Goal: Task Accomplishment & Management: Use online tool/utility

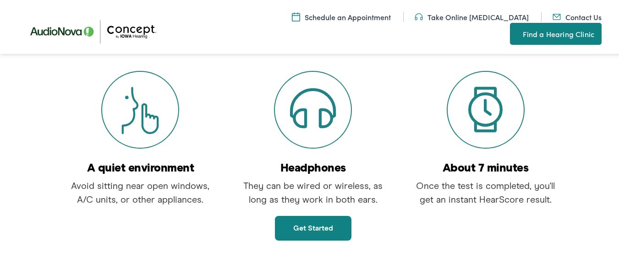
scroll to position [188, 0]
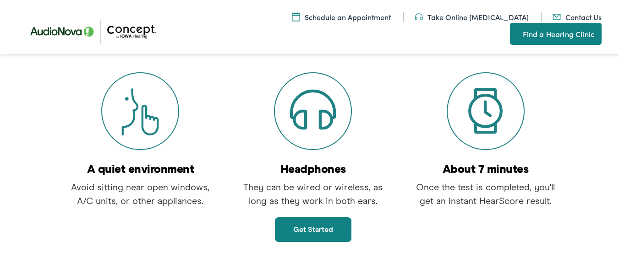
click at [297, 225] on link "Get started" at bounding box center [313, 228] width 76 height 25
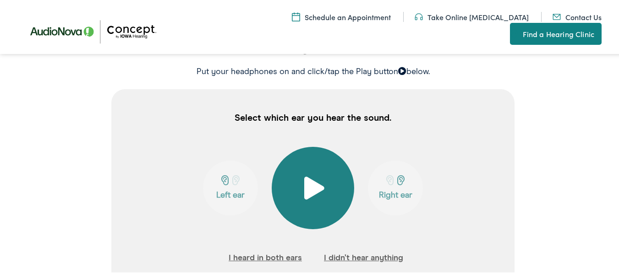
click at [297, 225] on button at bounding box center [313, 187] width 82 height 82
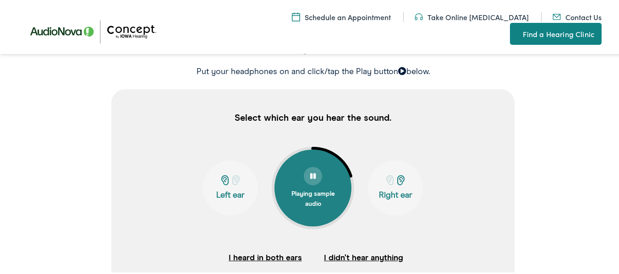
click at [418, 131] on p "Select which ear you hear the sound." at bounding box center [312, 117] width 403 height 58
click at [455, 74] on p "Put your headphones on and click/tap the Play button below." at bounding box center [313, 71] width 612 height 12
click at [436, 106] on p "Select which ear you hear the sound." at bounding box center [312, 117] width 403 height 58
click at [221, 193] on p "Left ear" at bounding box center [230, 194] width 49 height 10
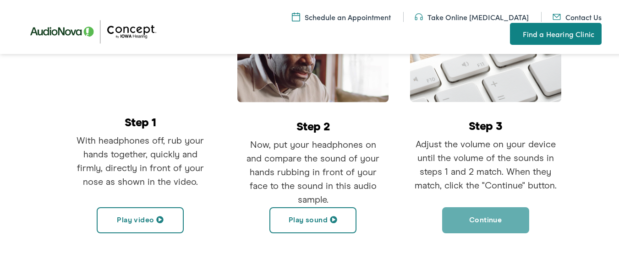
scroll to position [284, 0]
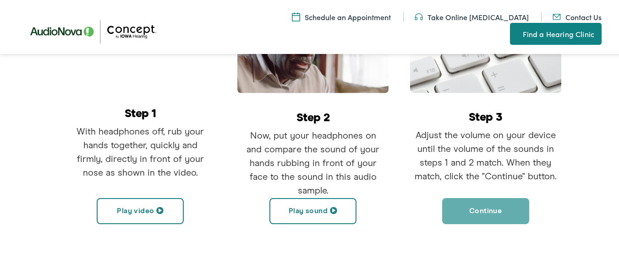
click at [144, 209] on button "Play video" at bounding box center [140, 210] width 87 height 26
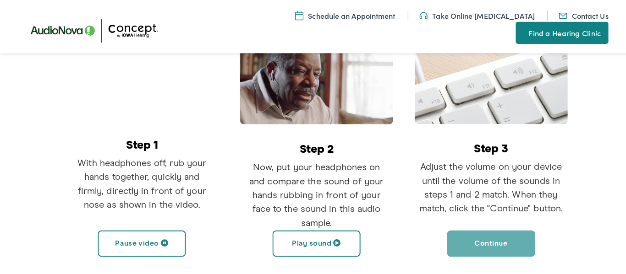
scroll to position [255, 0]
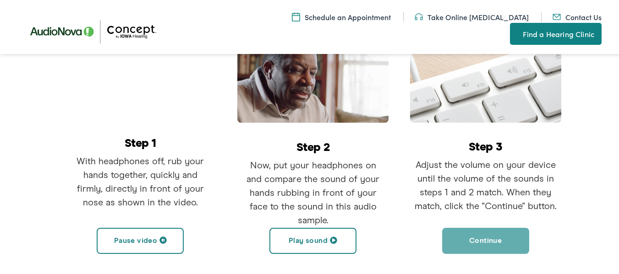
click at [292, 239] on button "Play sound" at bounding box center [312, 240] width 87 height 26
click at [500, 245] on button "Continue" at bounding box center [485, 240] width 87 height 26
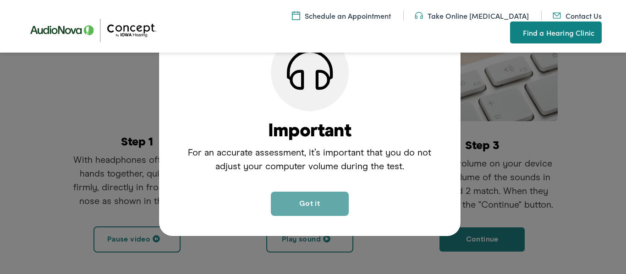
click at [298, 205] on button "Got it" at bounding box center [310, 204] width 78 height 24
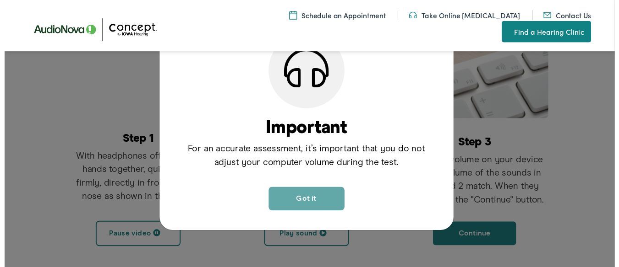
scroll to position [232, 0]
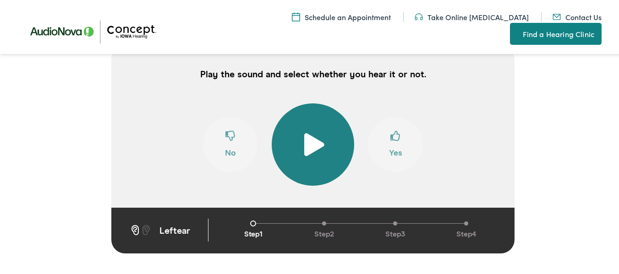
drag, startPoint x: 321, startPoint y: 144, endPoint x: 297, endPoint y: 141, distance: 24.4
click at [297, 141] on button at bounding box center [313, 143] width 82 height 82
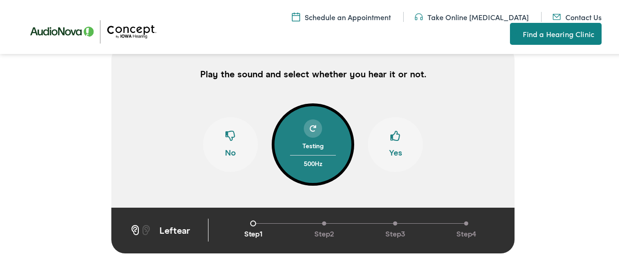
click at [390, 136] on span at bounding box center [395, 138] width 10 height 17
click at [320, 234] on span "Step 2" at bounding box center [323, 233] width 19 height 11
click at [390, 134] on span at bounding box center [395, 138] width 10 height 17
click at [393, 136] on span at bounding box center [395, 138] width 10 height 17
click at [390, 141] on span at bounding box center [395, 138] width 10 height 17
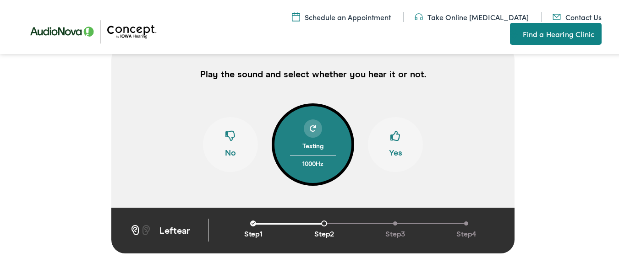
click at [390, 137] on span at bounding box center [395, 138] width 10 height 17
click at [393, 136] on span at bounding box center [395, 138] width 10 height 17
click at [390, 134] on span at bounding box center [395, 138] width 10 height 17
click at [390, 137] on span at bounding box center [395, 138] width 10 height 17
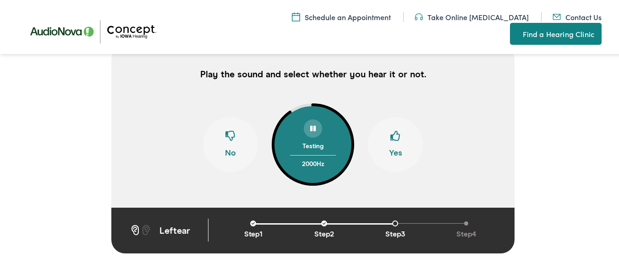
click at [390, 132] on span at bounding box center [395, 138] width 10 height 17
click at [390, 136] on span at bounding box center [395, 138] width 10 height 17
click at [393, 137] on span at bounding box center [395, 138] width 10 height 17
click at [390, 136] on span at bounding box center [395, 138] width 10 height 17
click at [394, 136] on span at bounding box center [395, 138] width 10 height 17
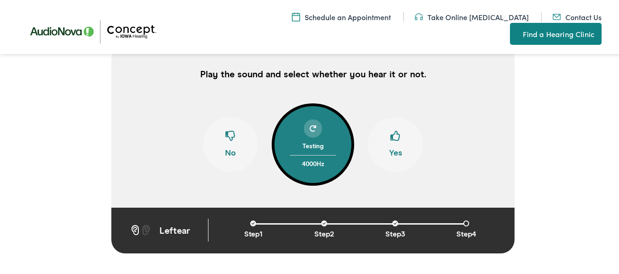
click at [392, 135] on span at bounding box center [395, 138] width 10 height 17
click at [390, 139] on span at bounding box center [395, 138] width 10 height 17
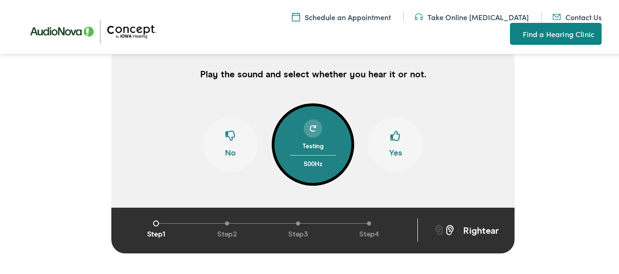
click at [390, 139] on span at bounding box center [395, 138] width 10 height 17
click at [390, 141] on span at bounding box center [395, 138] width 10 height 17
click at [398, 147] on button "Yes" at bounding box center [395, 143] width 55 height 55
click at [392, 144] on span at bounding box center [395, 138] width 10 height 17
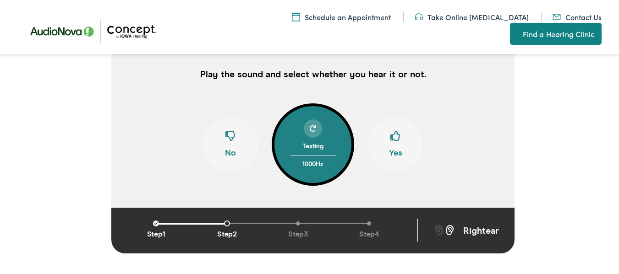
click at [393, 146] on span at bounding box center [395, 138] width 10 height 17
click at [392, 143] on span at bounding box center [395, 138] width 10 height 17
click at [390, 141] on span at bounding box center [395, 138] width 10 height 17
click at [390, 145] on span at bounding box center [395, 138] width 10 height 17
click at [392, 143] on span at bounding box center [395, 138] width 10 height 17
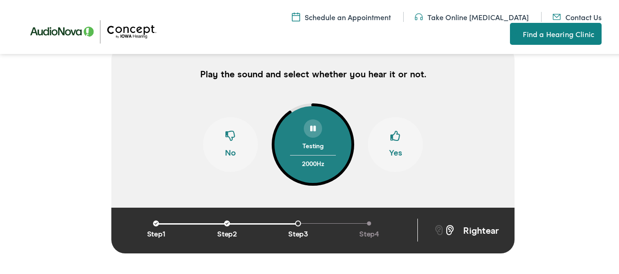
click at [390, 136] on span at bounding box center [395, 138] width 10 height 17
click at [393, 140] on span at bounding box center [395, 138] width 10 height 17
click at [390, 144] on span at bounding box center [395, 138] width 10 height 17
click at [390, 145] on span at bounding box center [395, 138] width 10 height 17
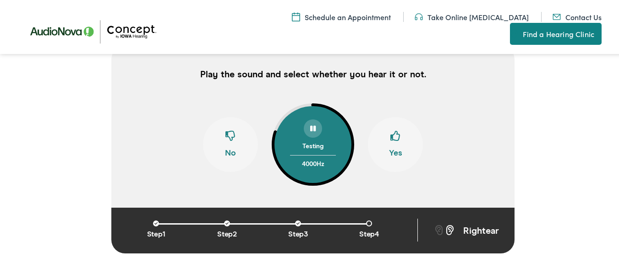
click at [390, 143] on span at bounding box center [395, 138] width 10 height 17
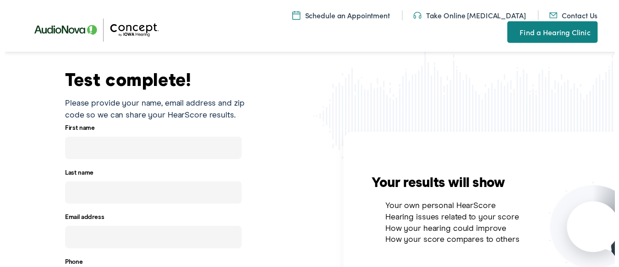
scroll to position [150, 0]
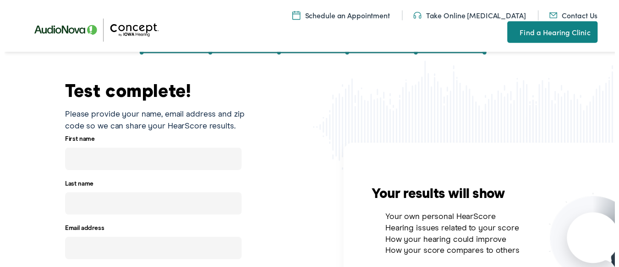
click at [132, 144] on div "First name" at bounding box center [150, 154] width 193 height 38
click at [128, 163] on input "text" at bounding box center [150, 161] width 179 height 23
type input "[PERSON_NAME]"
click at [120, 214] on input "text" at bounding box center [150, 206] width 179 height 23
type input "[PERSON_NAME]"
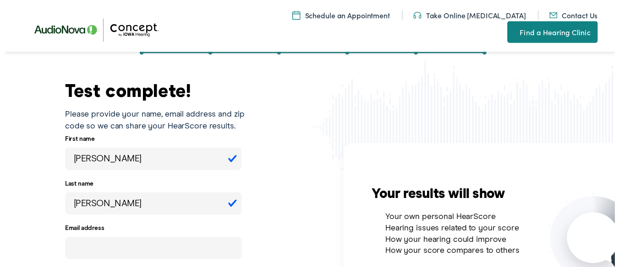
click at [121, 161] on input "[PERSON_NAME]" at bounding box center [150, 161] width 179 height 23
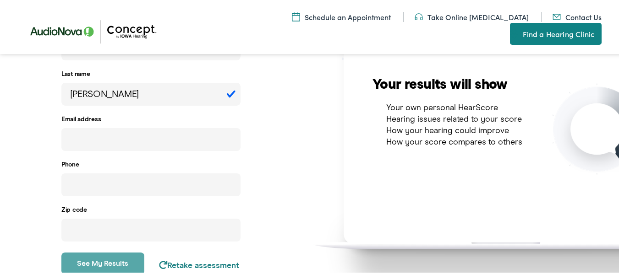
scroll to position [268, 0]
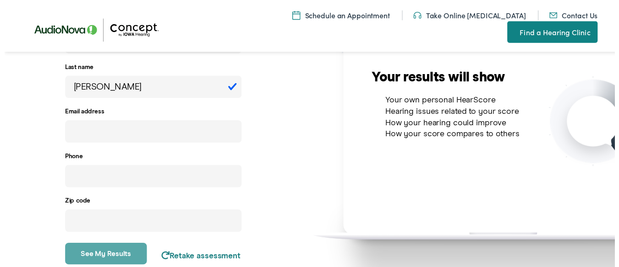
type input "[PERSON_NAME]"
click at [152, 136] on input "email" at bounding box center [150, 133] width 179 height 23
type input "[EMAIL_ADDRESS][DOMAIN_NAME]"
type input "[PHONE_NUMBER]"
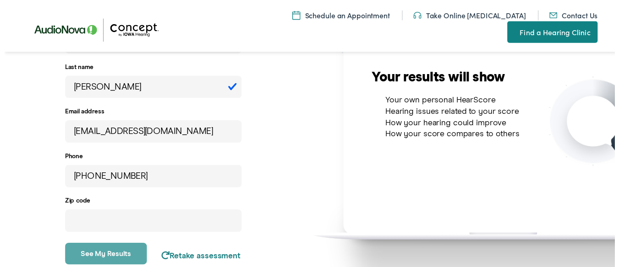
type input "84633"
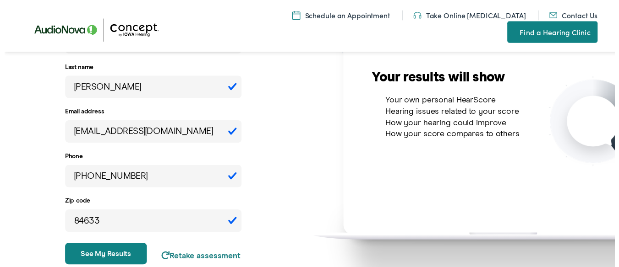
drag, startPoint x: 176, startPoint y: 178, endPoint x: 63, endPoint y: 193, distance: 114.1
click at [63, 193] on div "First name [PERSON_NAME] Last name [PERSON_NAME] address [EMAIL_ADDRESS][DOMAIN…" at bounding box center [156, 142] width 190 height 252
click at [287, 193] on div "Test complete! Please provide your name, email address and zip code so we can s…" at bounding box center [156, 121] width 313 height 310
click at [107, 258] on button "See my results" at bounding box center [102, 258] width 83 height 22
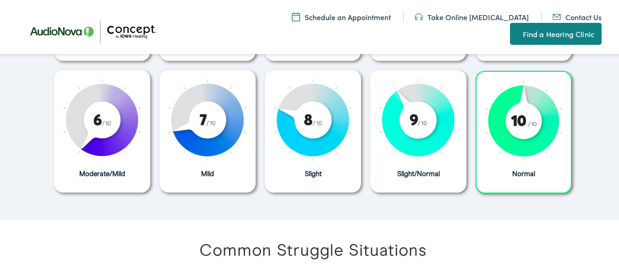
scroll to position [583, 0]
